Goal: Check status

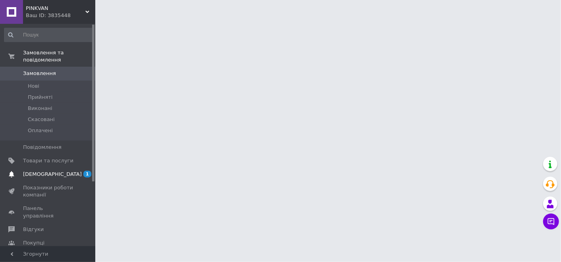
click at [52, 171] on span "[DEMOGRAPHIC_DATA]" at bounding box center [48, 174] width 50 height 7
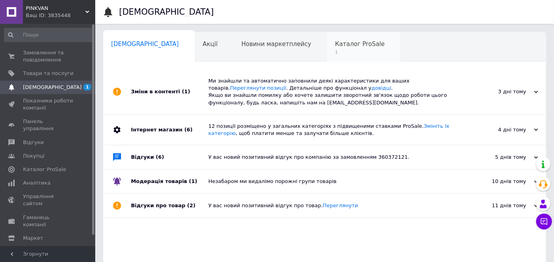
click at [335, 49] on span "1" at bounding box center [360, 52] width 50 height 6
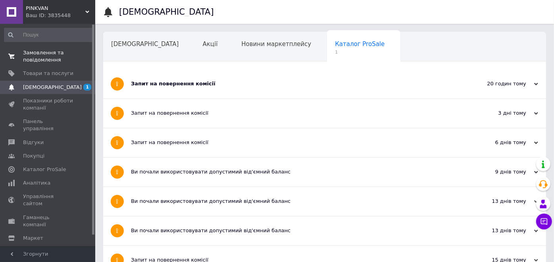
click at [39, 57] on span "Замовлення та повідомлення" at bounding box center [48, 56] width 50 height 14
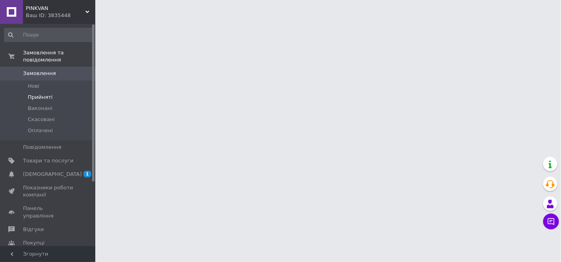
click at [37, 94] on span "Прийняті" at bounding box center [40, 97] width 25 height 7
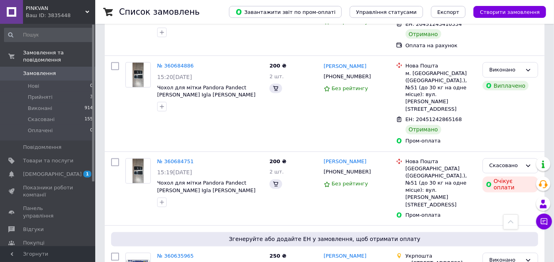
scroll to position [883, 0]
